Goal: Task Accomplishment & Management: Use online tool/utility

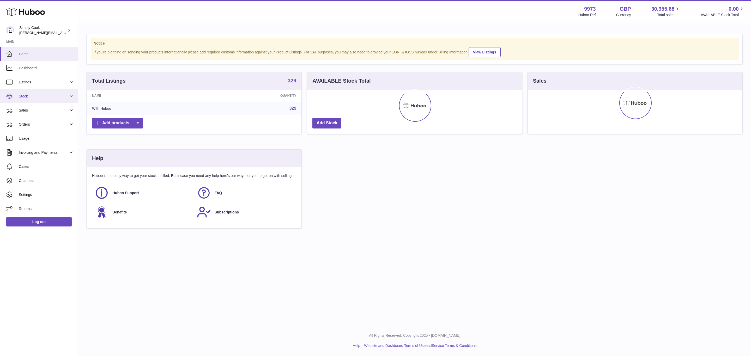
click at [25, 94] on span "Stock" at bounding box center [44, 96] width 50 height 5
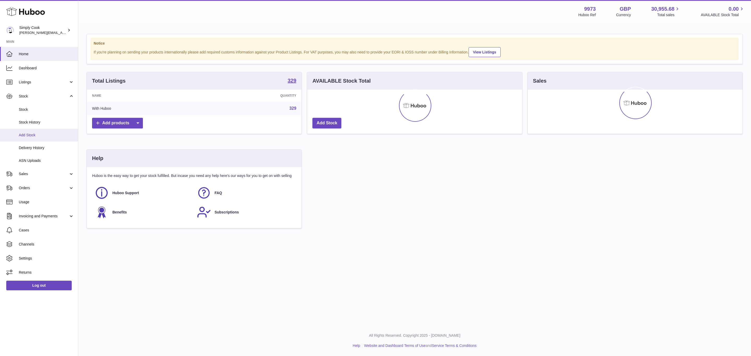
click at [33, 133] on span "Add Stock" at bounding box center [46, 135] width 55 height 5
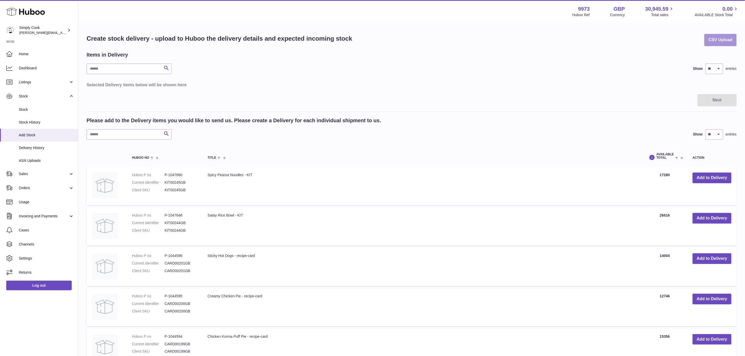
click at [707, 38] on button "CSV Upload" at bounding box center [720, 40] width 32 height 12
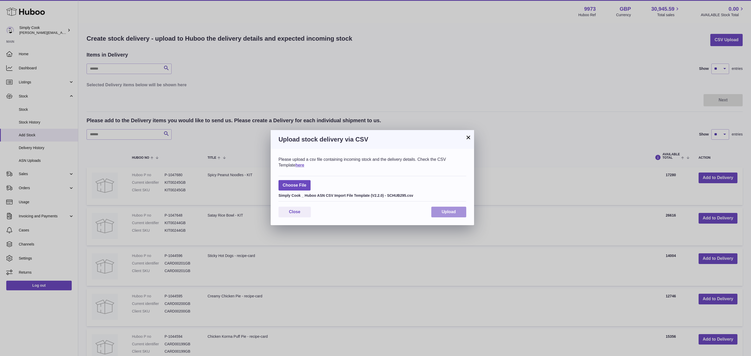
click at [450, 215] on button "Upload" at bounding box center [448, 212] width 35 height 11
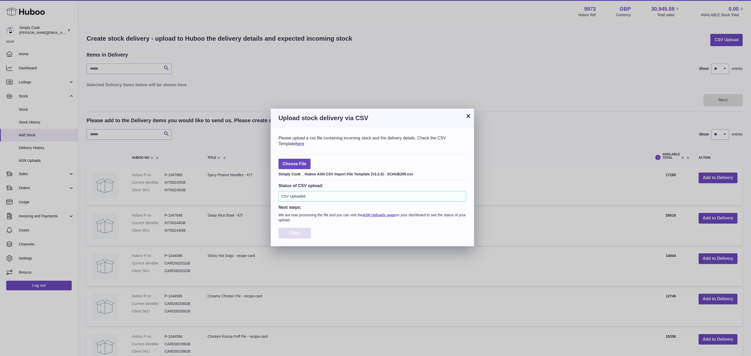
click at [295, 237] on button "Close" at bounding box center [294, 233] width 32 height 11
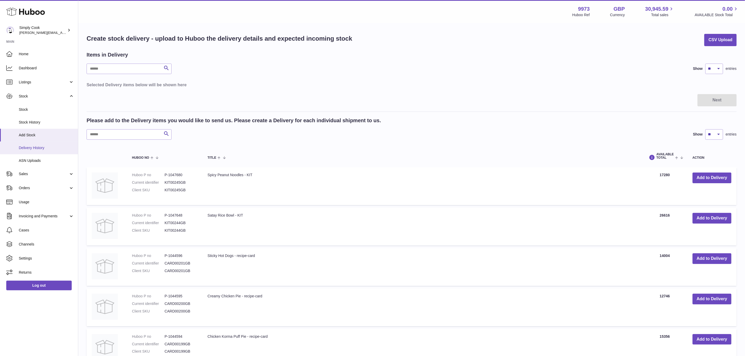
click at [27, 148] on span "Delivery History" at bounding box center [46, 147] width 55 height 5
